Goal: Task Accomplishment & Management: Complete application form

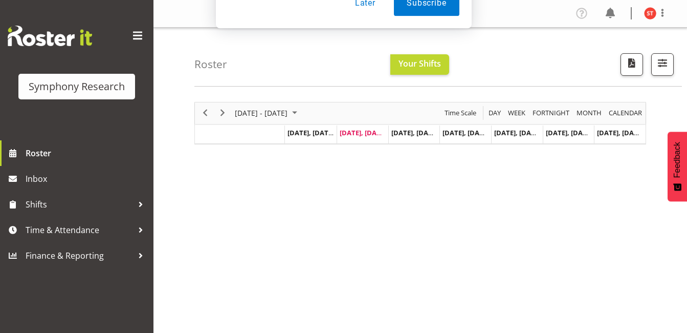
click at [370, 68] on button "Later" at bounding box center [365, 66] width 46 height 26
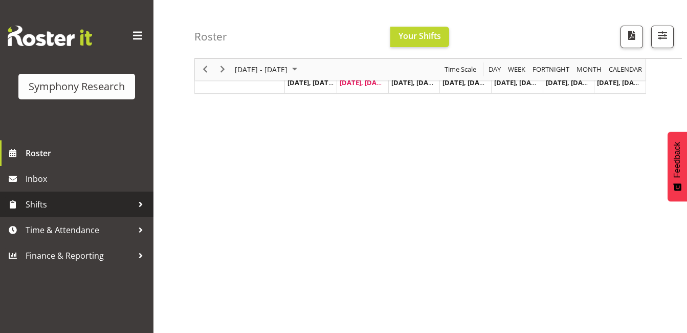
scroll to position [102, 0]
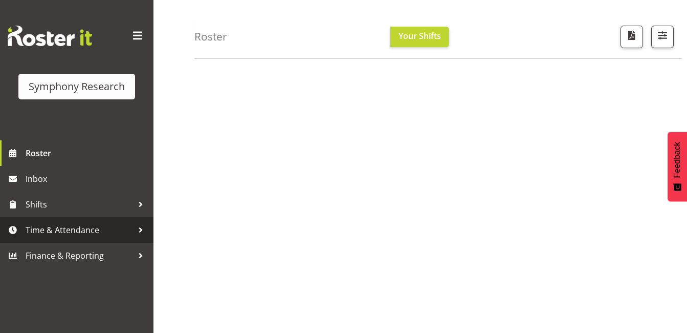
click at [145, 228] on div at bounding box center [140, 229] width 15 height 15
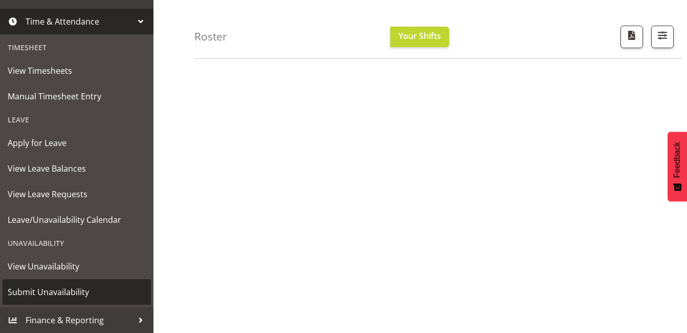
scroll to position [154, 0]
click at [59, 292] on span "Submit Unavailability" at bounding box center [77, 291] width 138 height 15
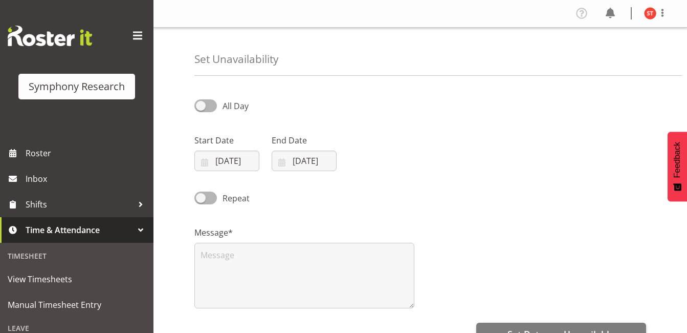
select select "7"
select select "2025"
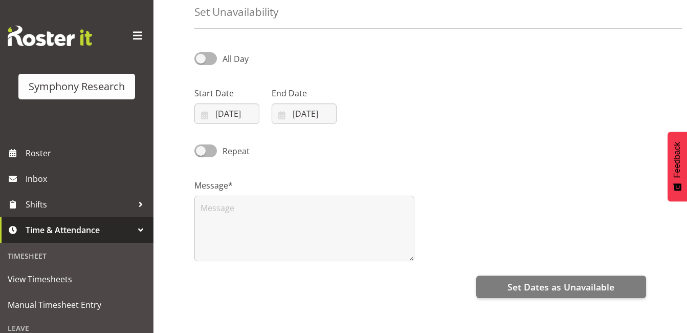
scroll to position [102, 0]
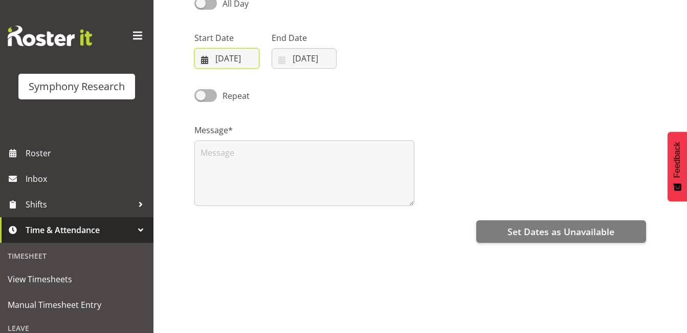
click at [227, 60] on input "19/08/2025" at bounding box center [227, 58] width 65 height 20
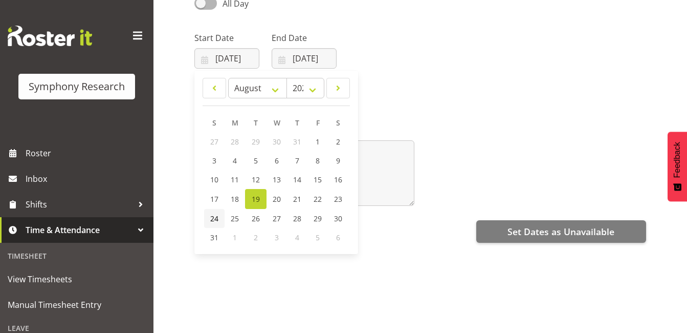
click at [214, 221] on span "24" at bounding box center [214, 218] width 8 height 10
type input "24/08/2025"
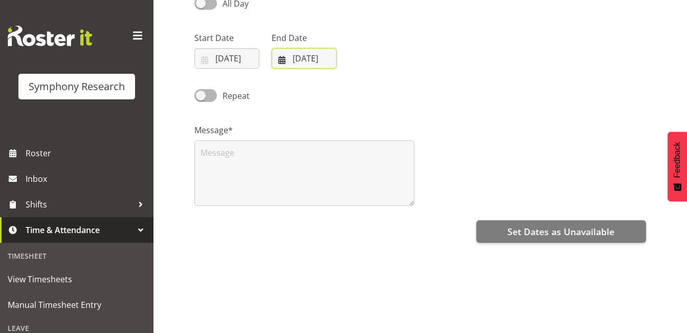
click at [283, 68] on input "19/08/2025" at bounding box center [304, 58] width 65 height 20
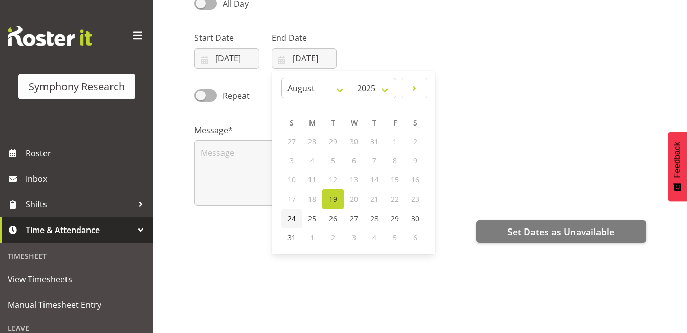
click at [290, 215] on span "24" at bounding box center [292, 218] width 8 height 10
type input "24/08/2025"
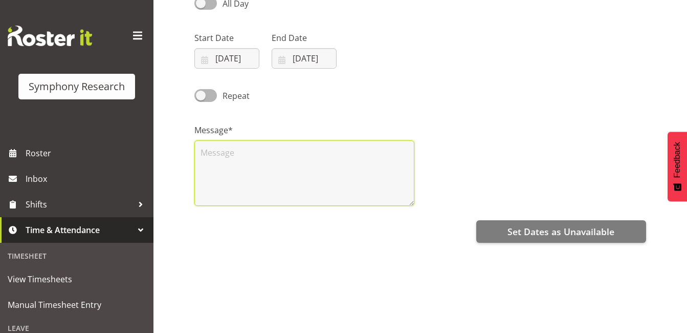
click at [251, 170] on textarea at bounding box center [305, 173] width 220 height 66
type textarea "m"
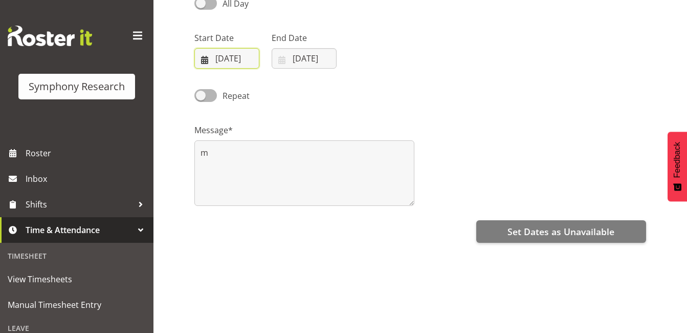
click at [236, 57] on input "24/08/2025" at bounding box center [227, 58] width 65 height 20
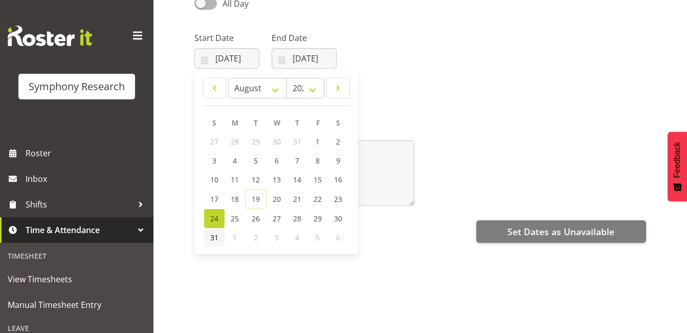
click at [214, 240] on span "31" at bounding box center [214, 237] width 8 height 10
type input "31/08/2025"
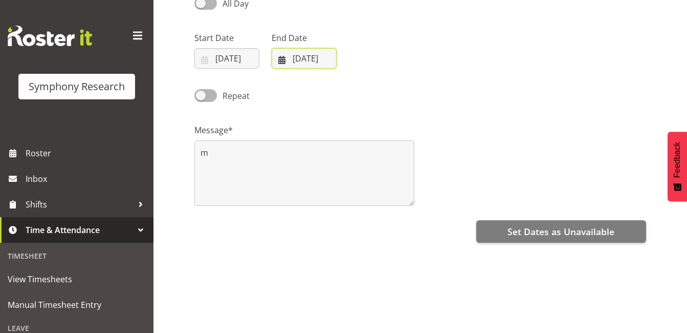
click at [309, 68] on input "24/08/2025" at bounding box center [304, 58] width 65 height 20
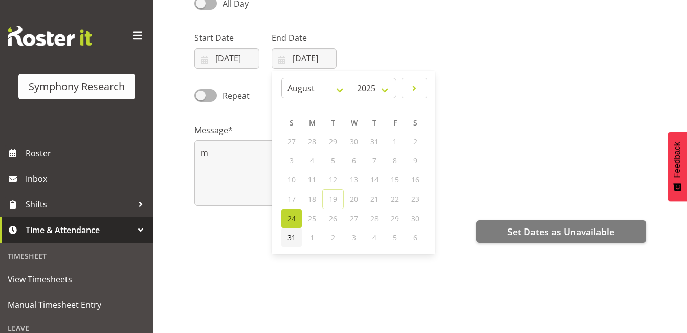
click at [293, 230] on link "31" at bounding box center [292, 237] width 20 height 19
type input "31/08/2025"
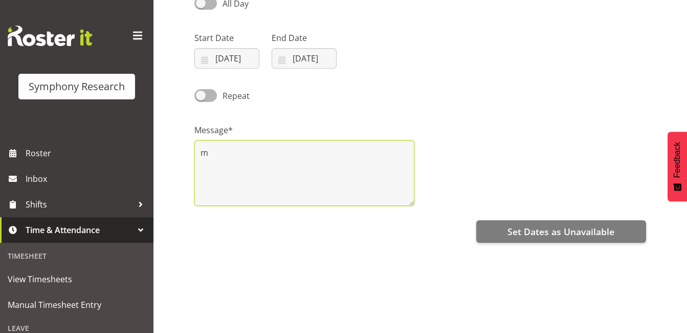
click at [278, 171] on textarea "m" at bounding box center [305, 173] width 220 height 66
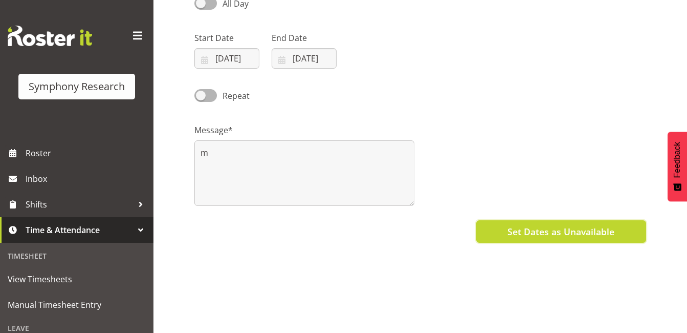
click at [517, 223] on button "Set Dates as Unavailable" at bounding box center [562, 231] width 170 height 23
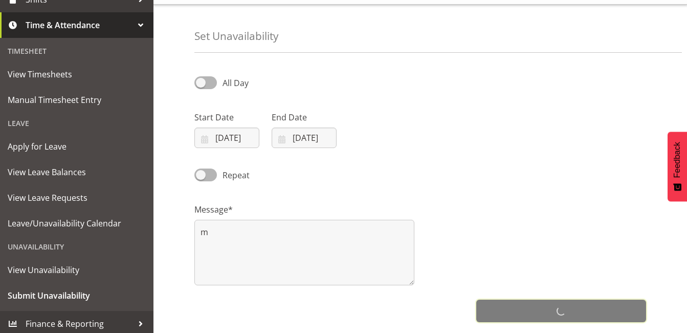
scroll to position [0, 0]
